Goal: Ask a question

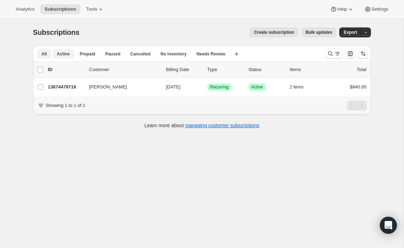
click at [60, 50] on button "Active" at bounding box center [63, 54] width 21 height 10
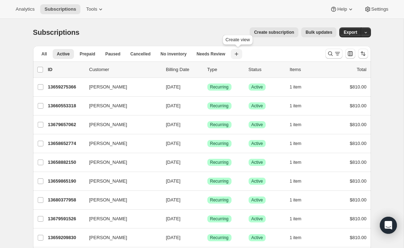
click at [238, 54] on icon "button" at bounding box center [237, 54] width 4 height 4
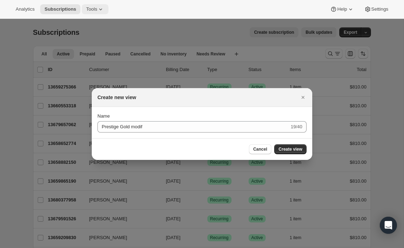
click at [104, 9] on icon at bounding box center [100, 9] width 7 height 7
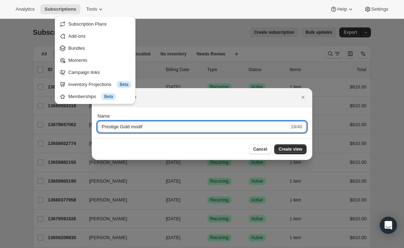
click at [157, 126] on input "Prestige Gold modif" at bounding box center [194, 126] width 192 height 11
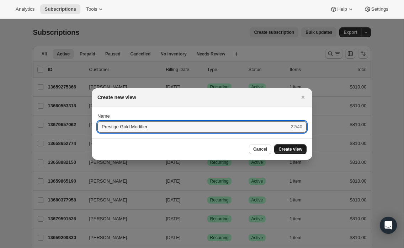
type input "Prestige Gold Modifier"
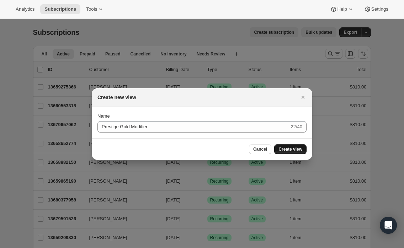
click at [287, 148] on span "Create view" at bounding box center [291, 150] width 24 height 6
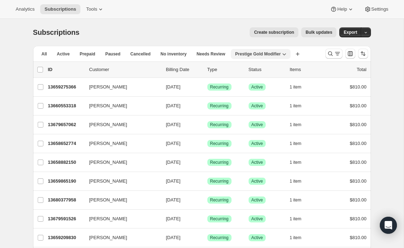
click at [251, 54] on span "Prestige Gold Modifier" at bounding box center [258, 54] width 46 height 6
click at [258, 53] on span "Prestige Gold Modifier" at bounding box center [258, 54] width 46 height 6
click at [64, 52] on span "Active" at bounding box center [63, 54] width 13 height 6
click at [41, 53] on button "All" at bounding box center [44, 54] width 14 height 10
click at [63, 55] on span "Active" at bounding box center [63, 54] width 13 height 6
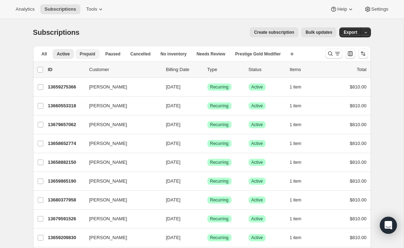
click at [82, 56] on span "Prepaid" at bounding box center [88, 54] width 16 height 6
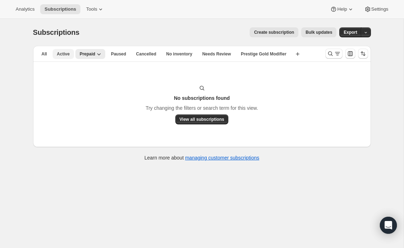
click at [59, 54] on span "Active" at bounding box center [63, 54] width 13 height 6
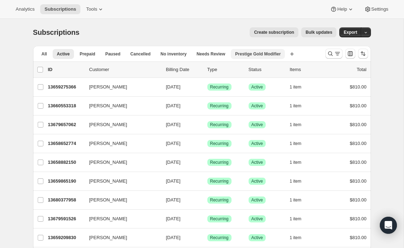
click at [260, 52] on span "Prestige Gold Modifier" at bounding box center [258, 54] width 46 height 6
click at [287, 54] on icon "button" at bounding box center [285, 54] width 4 height 2
click at [258, 51] on button "Prestige Gold Modifier" at bounding box center [261, 54] width 60 height 10
click at [337, 52] on icon "Search and filter results" at bounding box center [337, 53] width 7 height 7
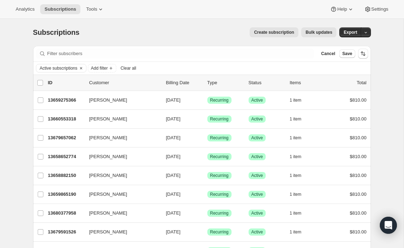
click at [188, 70] on div "Active subscriptions Add filter Clear all" at bounding box center [202, 68] width 332 height 9
click at [105, 70] on span "Add filter" at bounding box center [99, 68] width 17 height 6
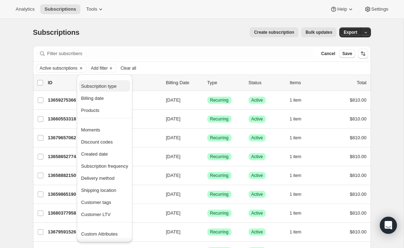
click at [99, 87] on span "Subscription type" at bounding box center [99, 86] width 36 height 5
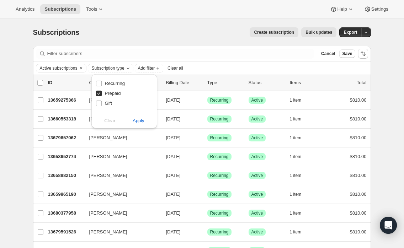
click at [99, 93] on input "Prepaid" at bounding box center [99, 94] width 6 height 6
checkbox input "false"
click at [98, 85] on input "Recurring" at bounding box center [99, 84] width 6 height 6
checkbox input "true"
click at [135, 88] on div "Recurring" at bounding box center [124, 84] width 57 height 10
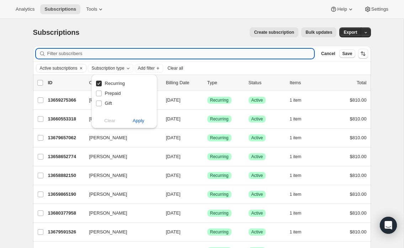
click at [141, 49] on input "Filter subscribers" at bounding box center [180, 54] width 267 height 10
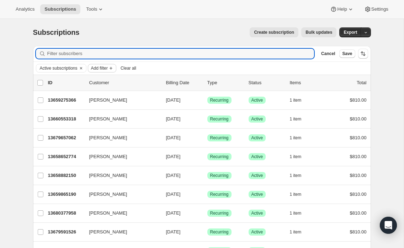
click at [114, 70] on icon "Add filter" at bounding box center [111, 68] width 6 height 6
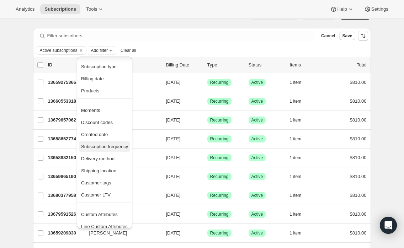
scroll to position [23, 0]
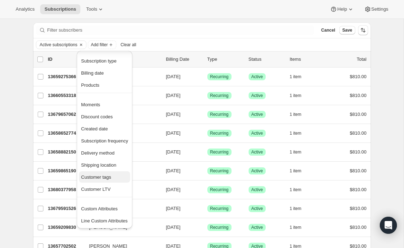
click at [98, 177] on span "Customer tags" at bounding box center [96, 177] width 30 height 5
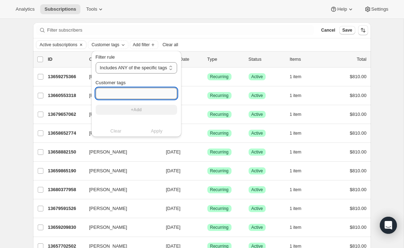
click at [105, 94] on input "Customer tags" at bounding box center [137, 93] width 82 height 11
type input "prestige gold modifier"
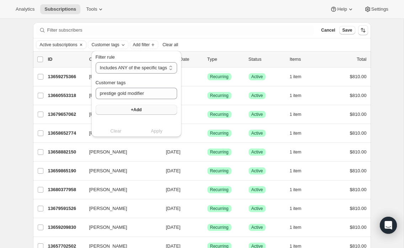
click at [136, 110] on span "+Add" at bounding box center [136, 110] width 11 height 6
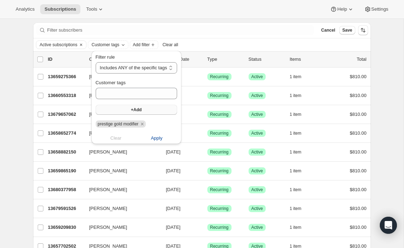
click at [160, 137] on span "Apply" at bounding box center [157, 138] width 12 height 7
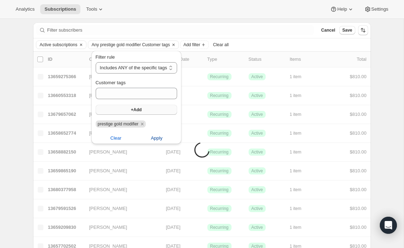
scroll to position [19, 0]
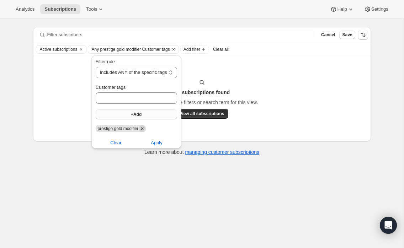
click at [146, 128] on icon "Remove prestige gold modifier" at bounding box center [142, 129] width 6 height 6
click at [236, 68] on div "No subscriptions found Try changing the filters or search term for this view. V…" at bounding box center [202, 98] width 338 height 85
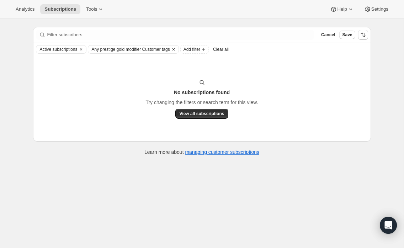
click at [133, 48] on span "Any prestige gold modifier Customer tags" at bounding box center [131, 50] width 78 height 6
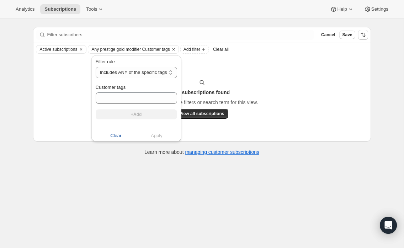
click at [116, 132] on span "Clear" at bounding box center [115, 135] width 11 height 7
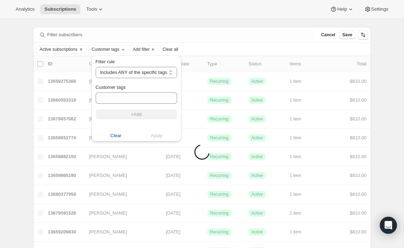
click at [265, 45] on div "Active subscriptions Customer tags Add filter Clear all" at bounding box center [202, 49] width 338 height 13
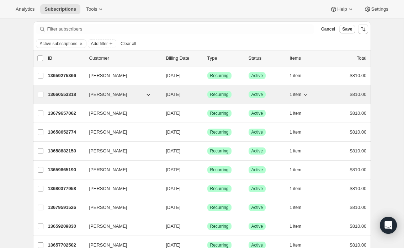
scroll to position [0, 0]
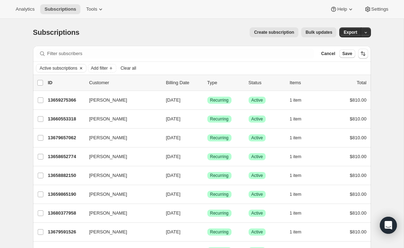
click at [69, 69] on span "Active subscriptions" at bounding box center [59, 68] width 38 height 6
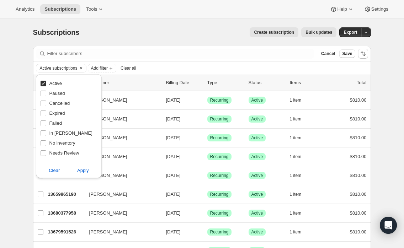
click at [83, 68] on icon "Clear" at bounding box center [81, 68] width 6 height 6
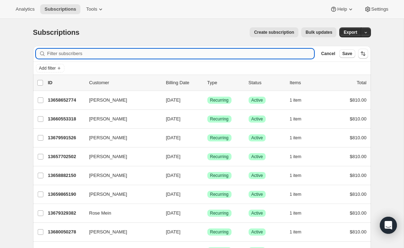
click at [60, 52] on input "Filter subscribers" at bounding box center [180, 54] width 267 height 10
click at [60, 7] on span "Subscriptions" at bounding box center [60, 9] width 32 height 6
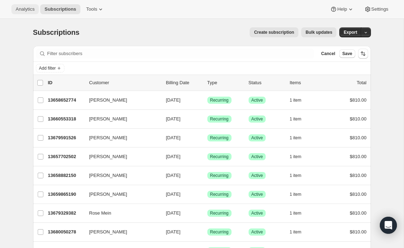
click at [23, 10] on span "Analytics" at bounding box center [25, 9] width 19 height 6
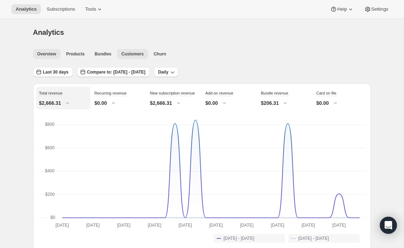
click at [129, 56] on span "Customers" at bounding box center [132, 54] width 22 height 6
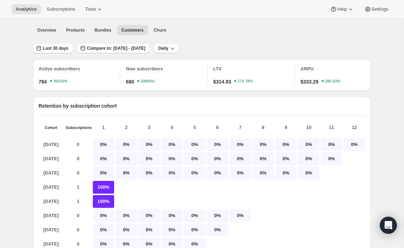
scroll to position [25, 0]
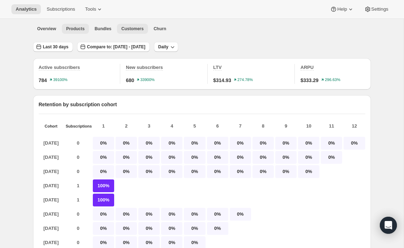
click at [78, 29] on span "Products" at bounding box center [75, 29] width 19 height 6
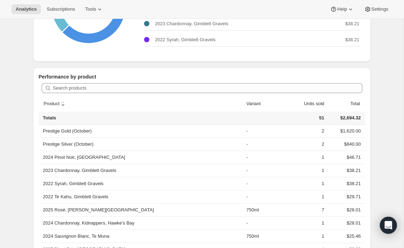
scroll to position [149, 0]
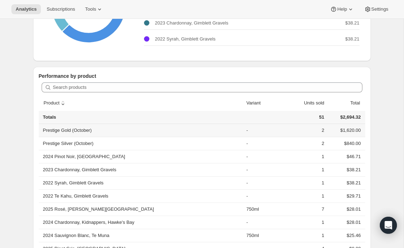
click at [61, 130] on th "Prestige Gold (October)" at bounding box center [142, 130] width 206 height 13
click at [31, 119] on div "Top 5 products Revenue Units More views Revenue Units More views $2,583.13 0% P…" at bounding box center [199, 191] width 344 height 536
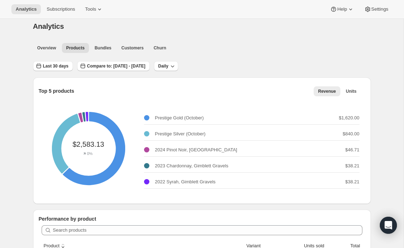
scroll to position [0, 0]
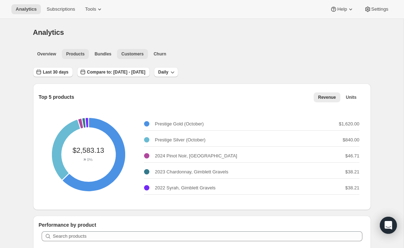
click at [131, 55] on span "Customers" at bounding box center [132, 54] width 22 height 6
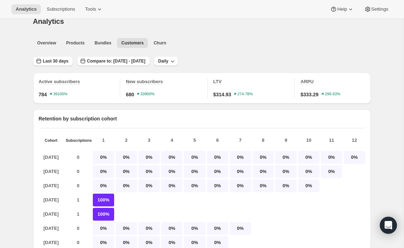
scroll to position [12, 0]
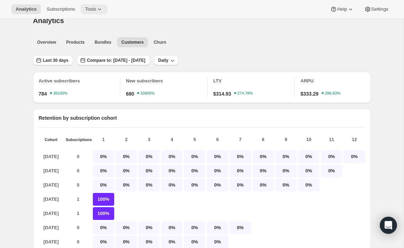
click at [101, 9] on icon at bounding box center [99, 10] width 3 height 2
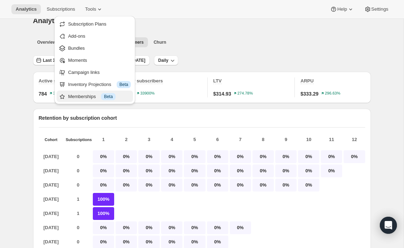
click at [85, 96] on div "Memberships Info Beta" at bounding box center [99, 96] width 63 height 7
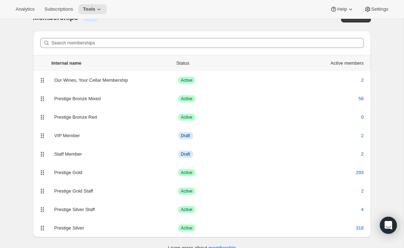
scroll to position [23, 0]
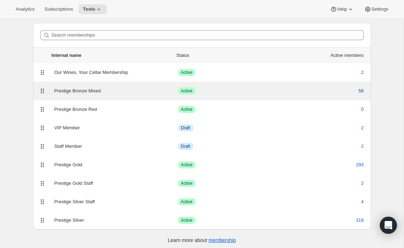
click at [362, 93] on span "58" at bounding box center [361, 91] width 5 height 7
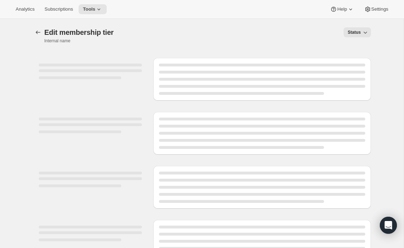
select select "products"
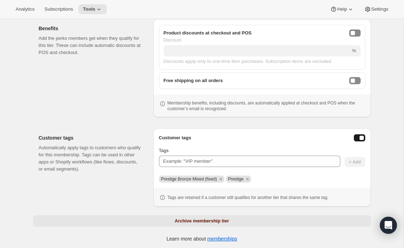
scroll to position [221, 0]
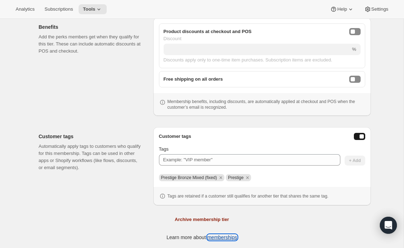
click at [226, 239] on link "memberships" at bounding box center [223, 238] width 30 height 6
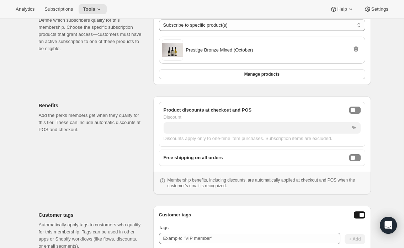
scroll to position [0, 0]
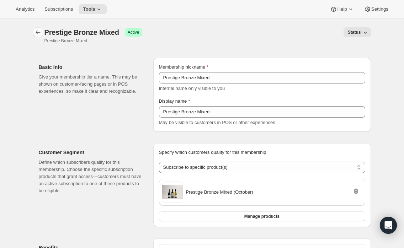
click at [37, 33] on icon "Memberships" at bounding box center [38, 32] width 7 height 7
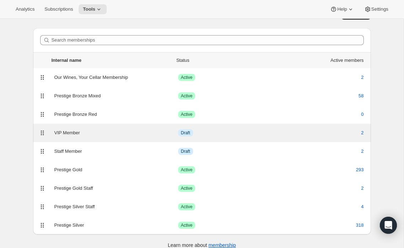
scroll to position [26, 0]
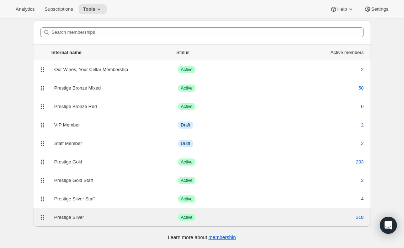
click at [63, 218] on div "Prestige Silver" at bounding box center [116, 217] width 124 height 7
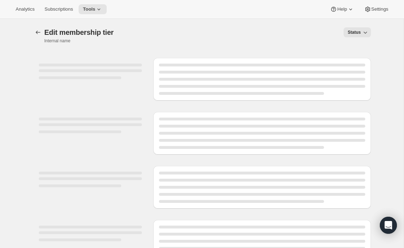
select select "products"
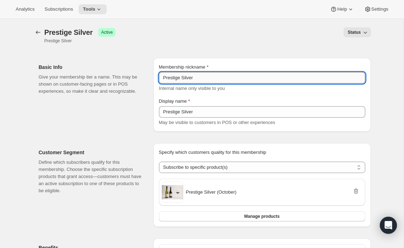
click at [181, 79] on input "Prestige Silver" at bounding box center [262, 77] width 206 height 11
click at [124, 111] on div "Basic Info Give your membership tier a name. This may be shown on customer-faci…" at bounding box center [93, 95] width 109 height 74
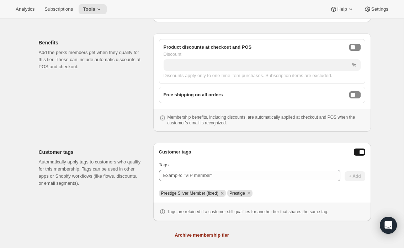
scroll to position [221, 0]
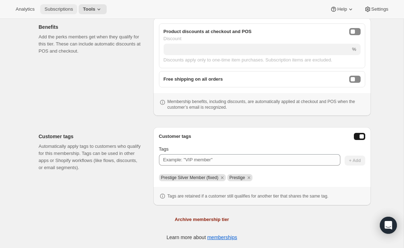
click at [53, 8] on span "Subscriptions" at bounding box center [58, 9] width 28 height 6
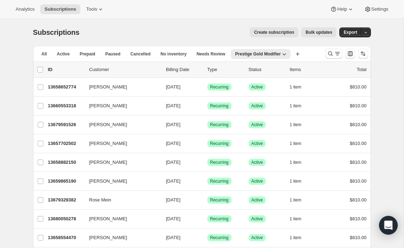
click at [390, 227] on icon "Open Intercom Messenger" at bounding box center [388, 225] width 9 height 9
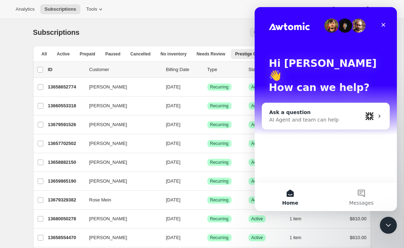
click at [288, 116] on div "AI Agent and team can help" at bounding box center [315, 119] width 93 height 7
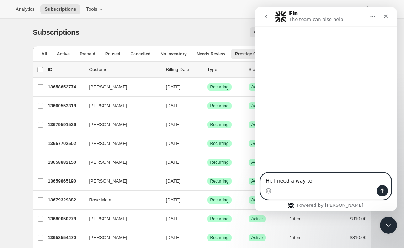
click at [271, 179] on textarea "Hi, I need a way to" at bounding box center [326, 179] width 130 height 12
click at [327, 179] on textarea "Hi there, I need a way to" at bounding box center [326, 179] width 130 height 12
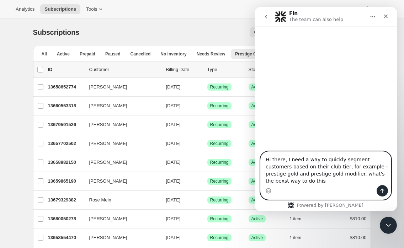
type textarea "Hi there, I need a way to quickly segment customers based on their club tier, f…"
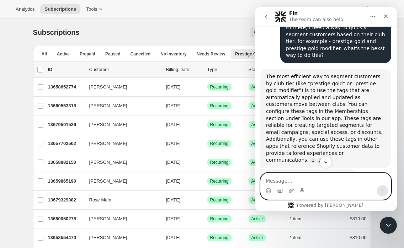
scroll to position [35, 0]
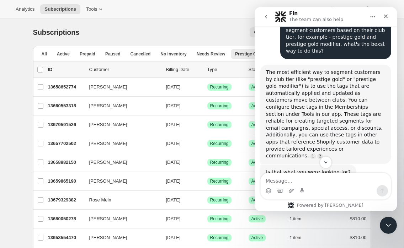
scroll to position [43, 0]
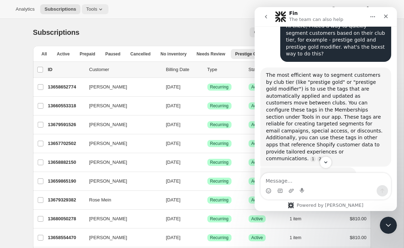
click at [104, 10] on icon at bounding box center [100, 9] width 7 height 7
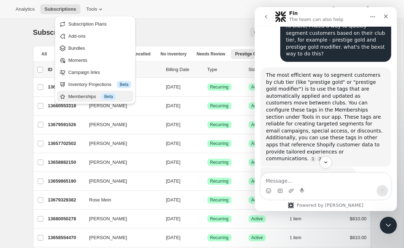
click at [82, 96] on div "Memberships Info Beta" at bounding box center [99, 96] width 63 height 7
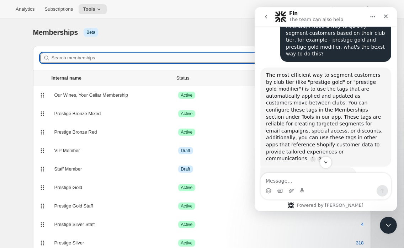
click at [175, 54] on input "Search memberships" at bounding box center [208, 58] width 313 height 10
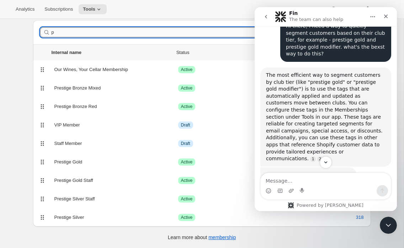
scroll to position [19, 0]
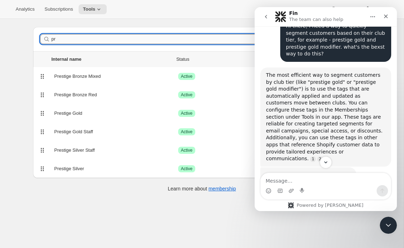
type input "p"
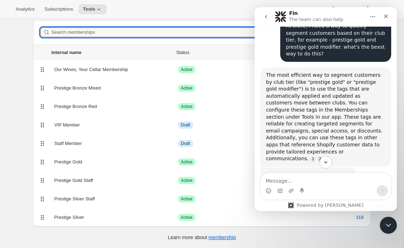
click at [185, 21] on div "Search memberships" at bounding box center [202, 32] width 338 height 24
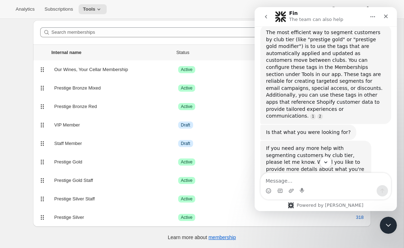
scroll to position [92, 0]
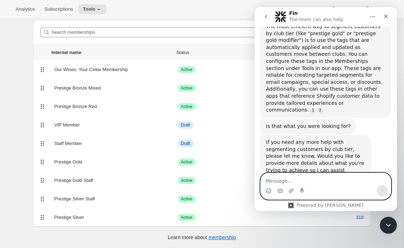
click at [273, 180] on textarea "Message…" at bounding box center [326, 179] width 130 height 12
click at [288, 181] on textarea "we have a tier called prestige gold modifier" at bounding box center [326, 179] width 130 height 12
click at [304, 180] on textarea "we have two tier called prestige gold modifier" at bounding box center [326, 179] width 130 height 12
click at [373, 181] on textarea "we have two tiers called prestige gold modifier" at bounding box center [326, 179] width 130 height 12
click at [322, 183] on textarea "we have two tiers called prestige gold modifier'" at bounding box center [326, 179] width 130 height 12
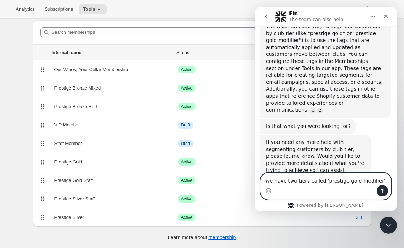
click at [377, 180] on textarea "we have two tiers called 'prestige gold modifier'" at bounding box center [326, 179] width 130 height 12
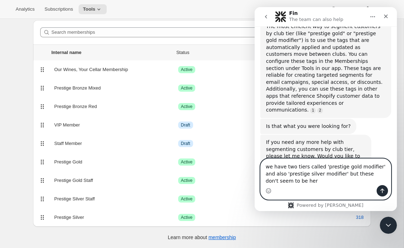
type textarea "we have two tiers called 'prestige gold modifier' and also 'prestige silver mod…"
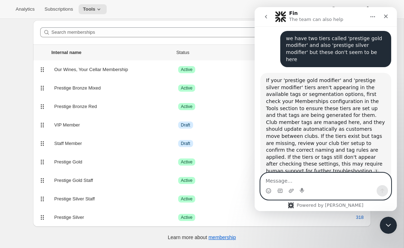
scroll to position [256, 0]
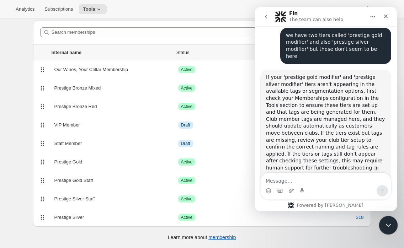
click at [392, 223] on icon "Close Intercom Messenger" at bounding box center [387, 224] width 9 height 9
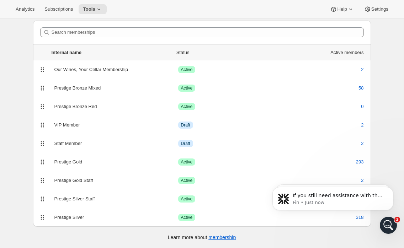
scroll to position [0, 0]
